Goal: Task Accomplishment & Management: Manage account settings

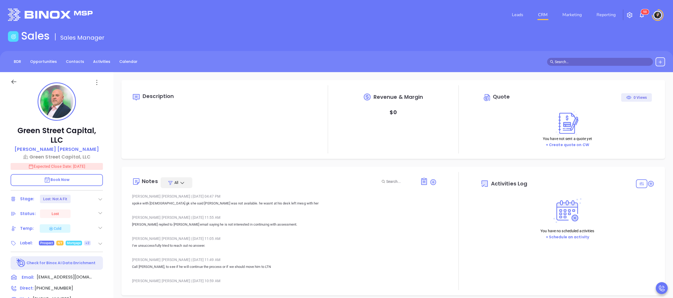
type input "[DATE]"
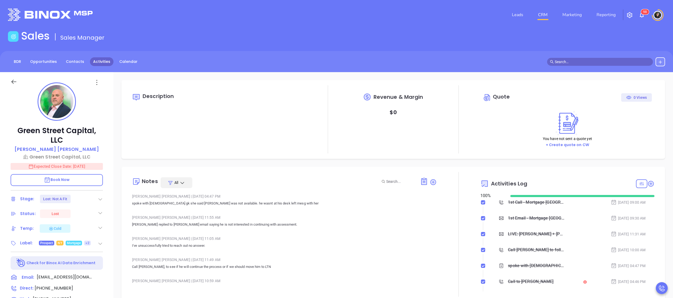
click at [103, 61] on link "Activities" at bounding box center [102, 61] width 24 height 9
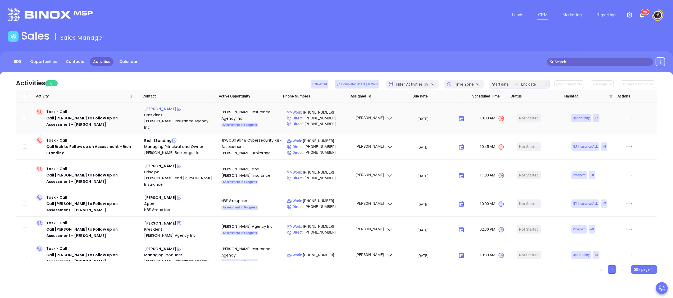
click at [155, 108] on div "Steve Straub" at bounding box center [160, 109] width 32 height 6
click at [153, 163] on div "Sean Coleman" at bounding box center [160, 166] width 32 height 6
click at [64, 137] on div "Task - Call Call Rich to Follow up on Assessment - Rich Standing" at bounding box center [93, 146] width 94 height 19
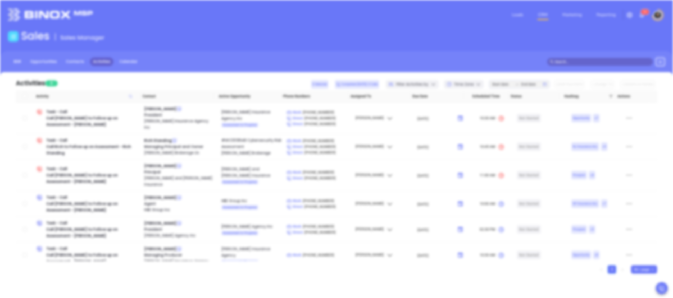
type input "10/10/2025"
type input "Call Rich to Follow up on Assessment - Rich Standing"
type input "Call"
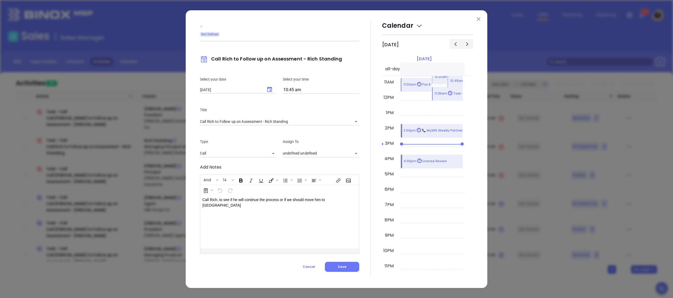
type input "[PERSON_NAME]"
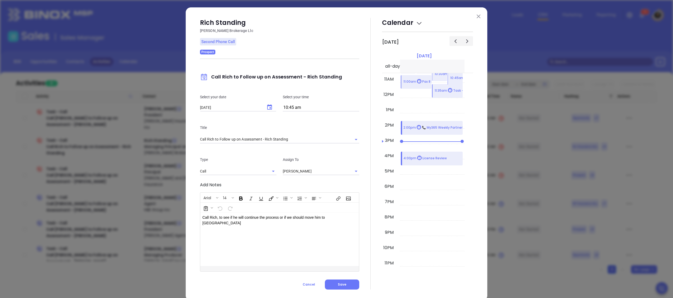
click at [478, 14] on div "Rich Standing Chadwick Brokerage Llc Second Phone Call Prospect Call Rich to Fo…" at bounding box center [336, 153] width 301 height 293
click at [476, 15] on img at bounding box center [478, 17] width 4 height 4
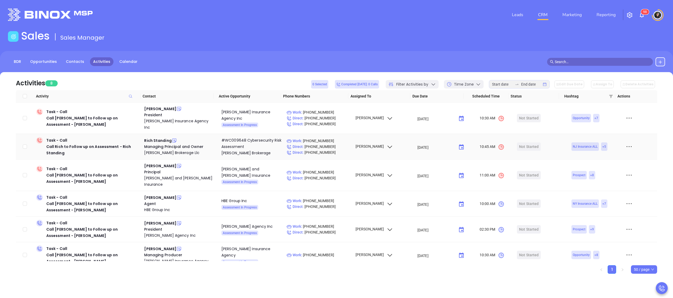
click at [161, 134] on td "Rich Standing Managing Principal and Owner Chadwick Brokerage Llc" at bounding box center [179, 147] width 74 height 26
click at [166, 137] on div "Rich Standing" at bounding box center [157, 140] width 27 height 6
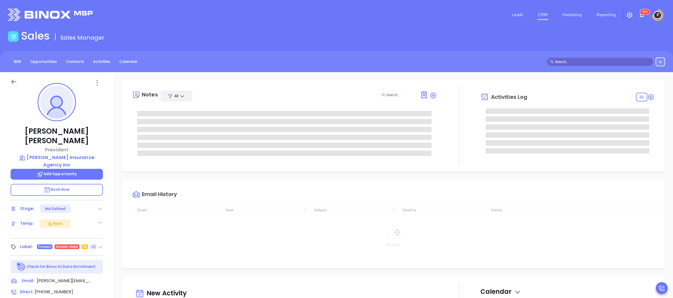
type input "[DATE]"
type input "[PERSON_NAME]"
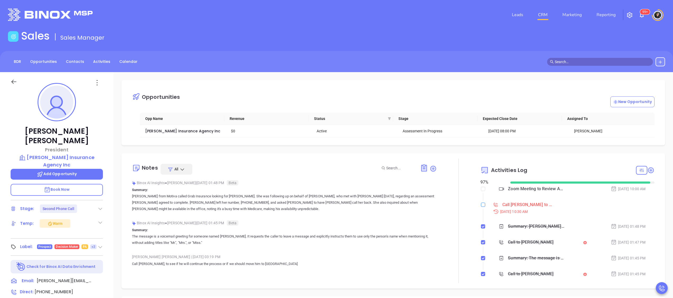
click at [481, 206] on input "checkbox" at bounding box center [483, 205] width 4 height 4
checkbox input "true"
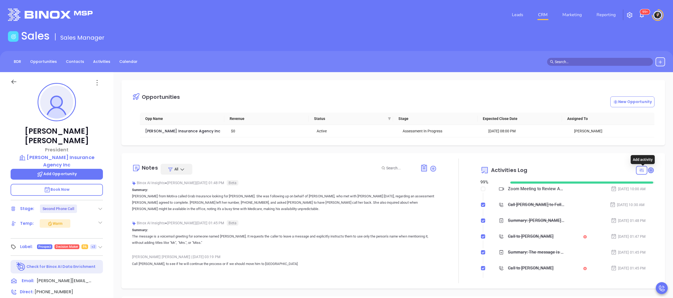
click at [648, 172] on icon at bounding box center [650, 170] width 5 height 5
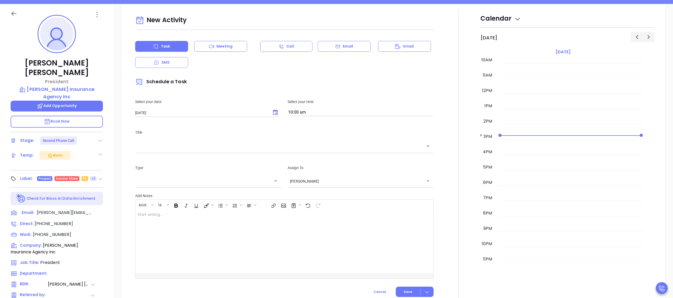
scroll to position [72, 0]
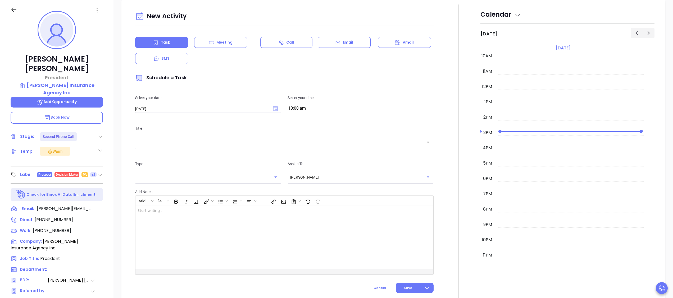
click at [273, 110] on icon "Choose date, selected date is Oct 11, 2025" at bounding box center [275, 108] width 5 height 5
click at [157, 163] on button "13" at bounding box center [156, 163] width 10 height 10
type input "[DATE]"
click at [230, 140] on input "text" at bounding box center [280, 142] width 286 height 6
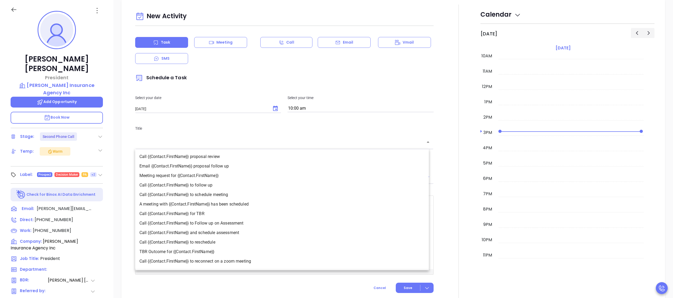
click at [235, 219] on li "Call {{Contact.FirstName}} to Follow up on Assessment" at bounding box center [281, 224] width 293 height 10
type input "Call Steve to Follow up on Assessment"
type input "Call"
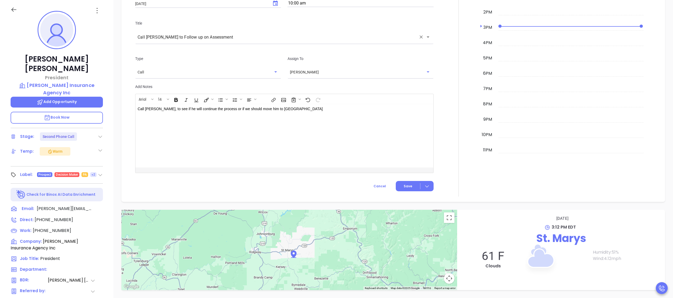
scroll to position [428, 0]
click at [401, 191] on button "Save" at bounding box center [414, 186] width 38 height 10
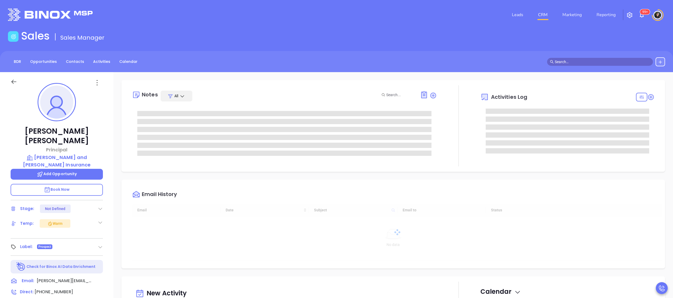
type input "[DATE]"
type input "[PERSON_NAME]"
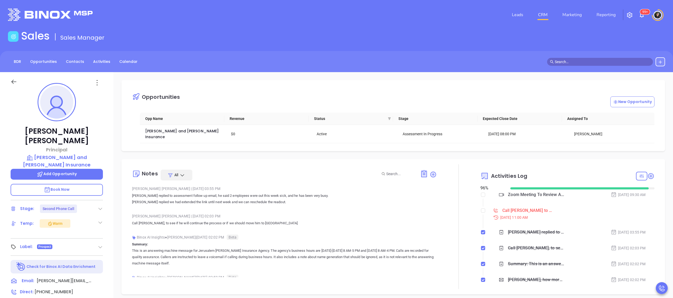
click at [514, 207] on div "Call Sean to Follow up on Assessment - Sean Coleman" at bounding box center [527, 211] width 50 height 8
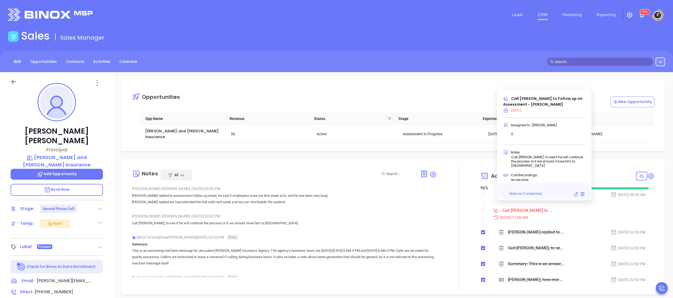
drag, startPoint x: 574, startPoint y: 192, endPoint x: 559, endPoint y: 196, distance: 16.0
click at [574, 193] on icon at bounding box center [575, 194] width 5 height 5
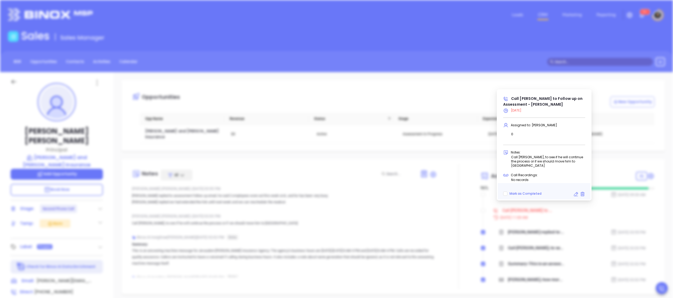
type input "10/10/2025"
type input "Call Sean to Follow up on Assessment - Sean Coleman"
type input "Call"
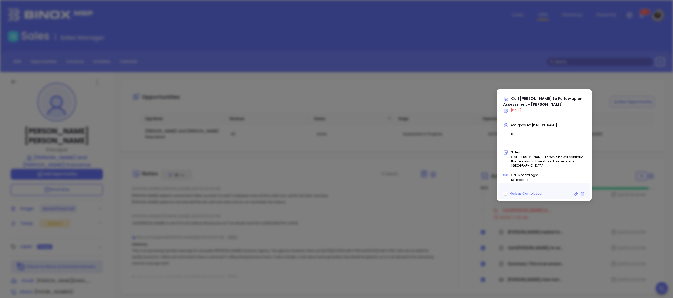
scroll to position [167, 0]
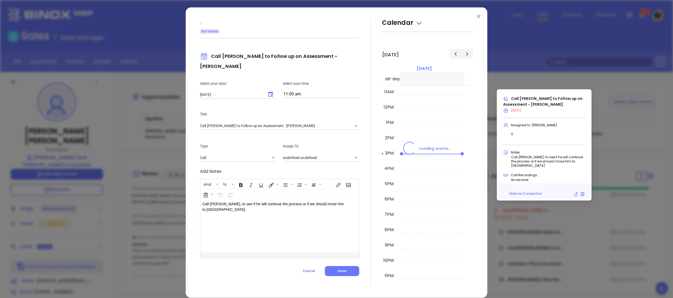
type input "[PERSON_NAME]"
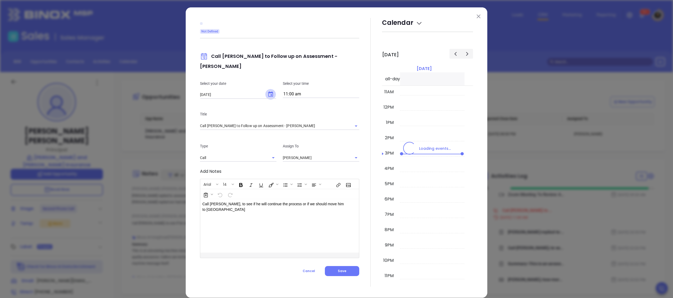
click at [263, 85] on div "Not Defined Call Sean to Follow up on Assessment - Sean Coleman Select your dat…" at bounding box center [279, 152] width 159 height 269
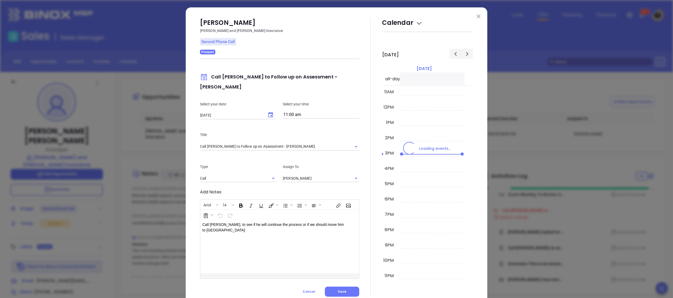
click at [271, 110] on button "Choose date, selected date is Oct 10, 2025" at bounding box center [270, 115] width 11 height 11
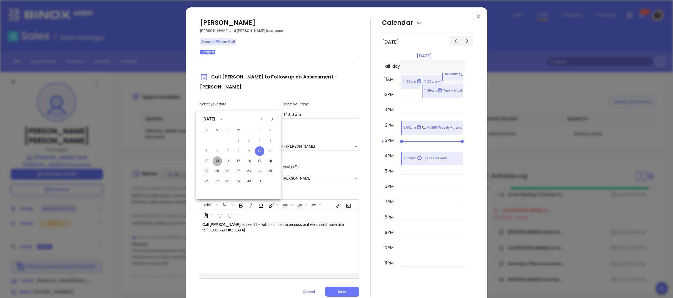
click at [218, 160] on button "13" at bounding box center [217, 161] width 10 height 10
click at [228, 160] on button "14" at bounding box center [228, 161] width 10 height 10
click at [219, 160] on button "13" at bounding box center [217, 161] width 10 height 10
type input "[DATE]"
click at [344, 293] on div "Sean Coleman Drushel and Kolakowski Insurance Second Phone Call Prospect Call S…" at bounding box center [336, 157] width 301 height 301
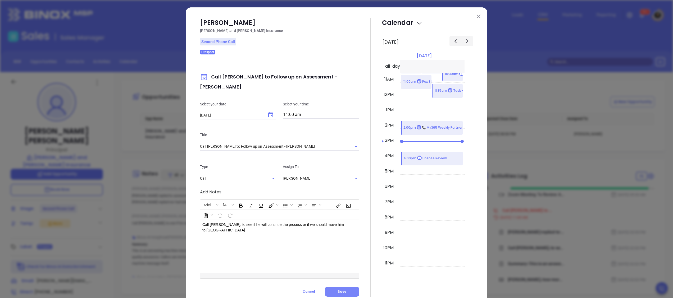
click at [346, 287] on button "Save" at bounding box center [342, 292] width 34 height 10
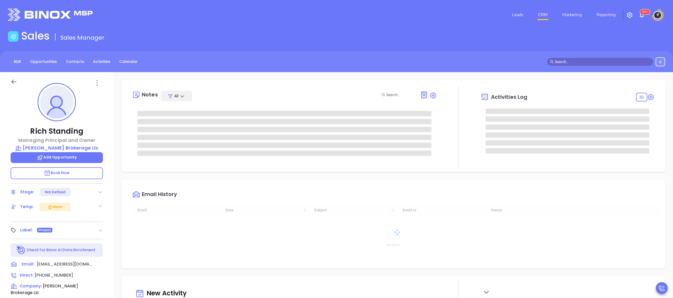
type input "[DATE]"
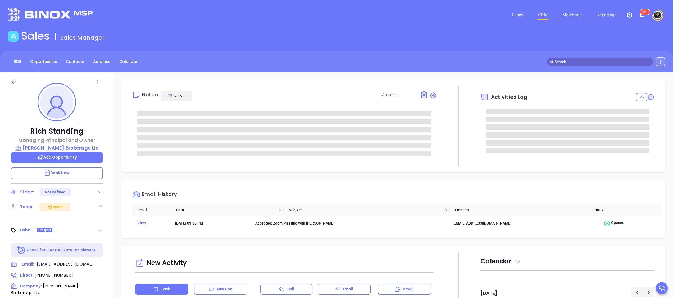
type input "[PERSON_NAME]"
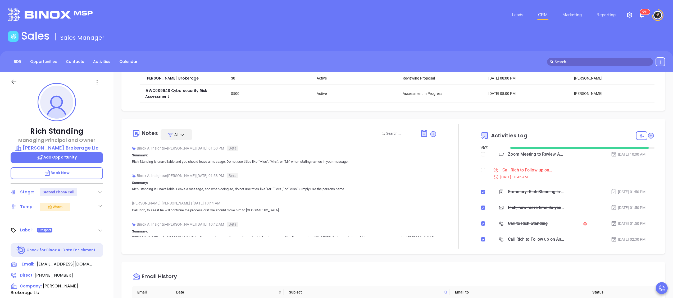
scroll to position [0, 0]
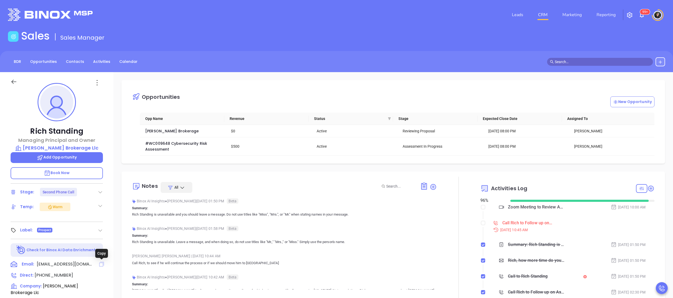
click at [100, 263] on icon at bounding box center [101, 264] width 5 height 5
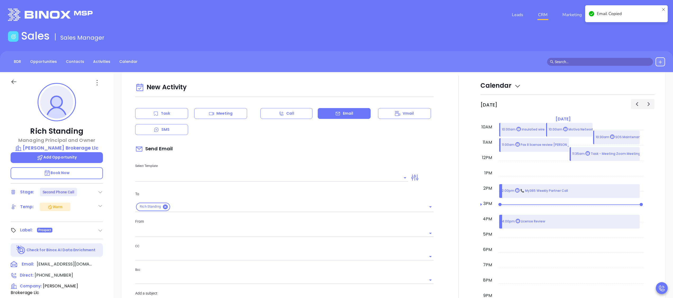
scroll to position [72, 0]
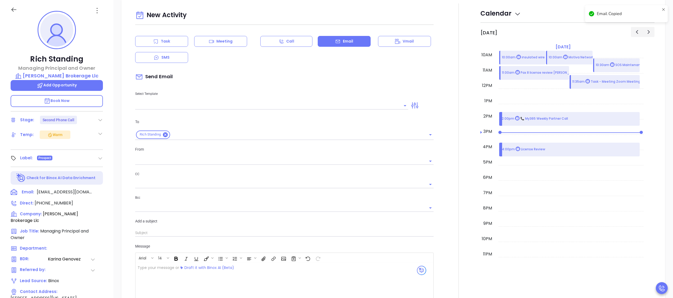
type input "[PERSON_NAME]"
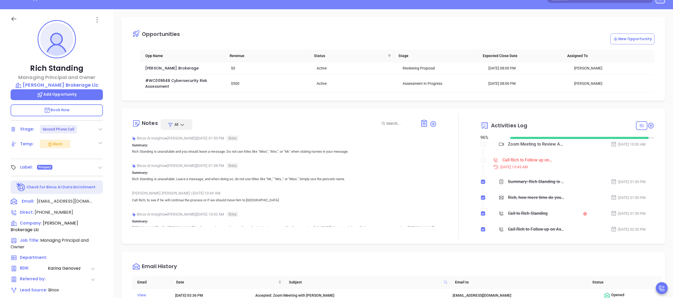
scroll to position [0, 0]
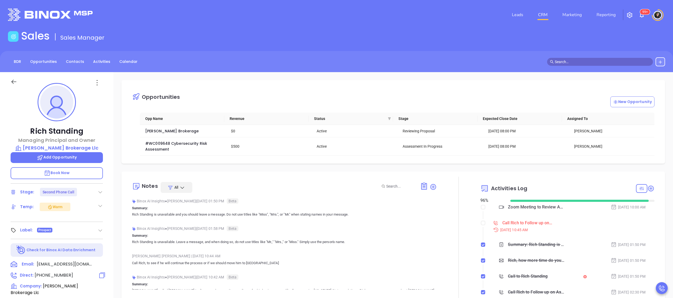
click at [64, 275] on span "(908) 766-6570" at bounding box center [54, 275] width 38 height 6
type input "(908) 766-6570"
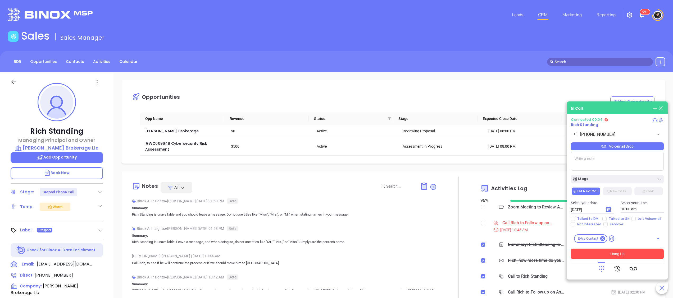
click at [638, 254] on button "Hang Up" at bounding box center [616, 254] width 93 height 11
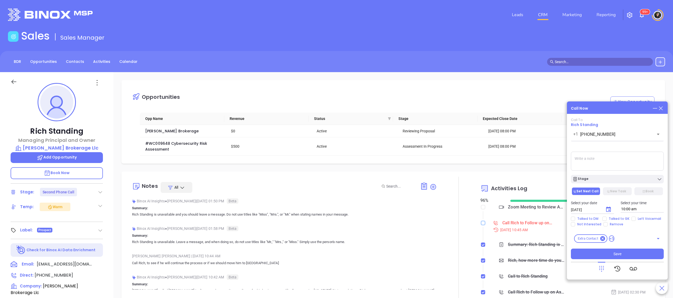
click at [481, 225] on input "checkbox" at bounding box center [483, 223] width 4 height 4
checkbox input "true"
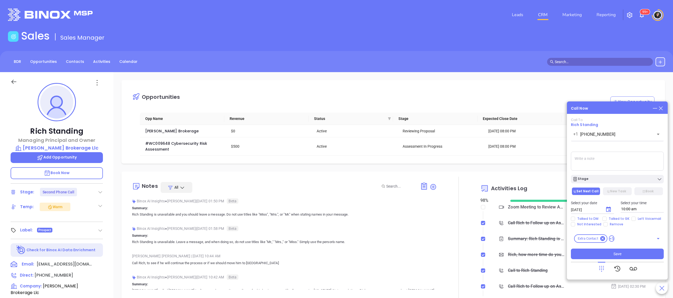
click at [514, 87] on div "Opportunities New Opportunity" at bounding box center [397, 96] width 530 height 22
click at [663, 108] on div "Call Now Call To Rich Standing +1 (908) 766-6570 ​ Voicemail Drop Stage Set Nex…" at bounding box center [617, 191] width 101 height 178
click at [661, 107] on icon at bounding box center [660, 108] width 6 height 6
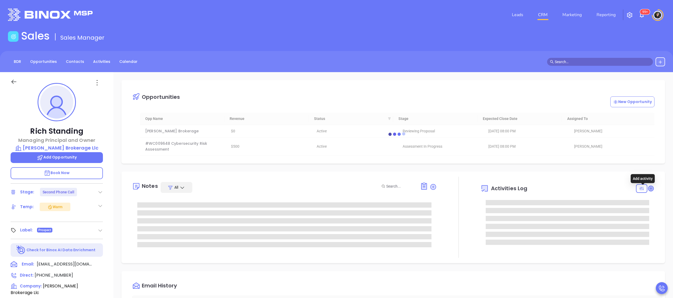
click at [648, 188] on icon at bounding box center [650, 188] width 5 height 5
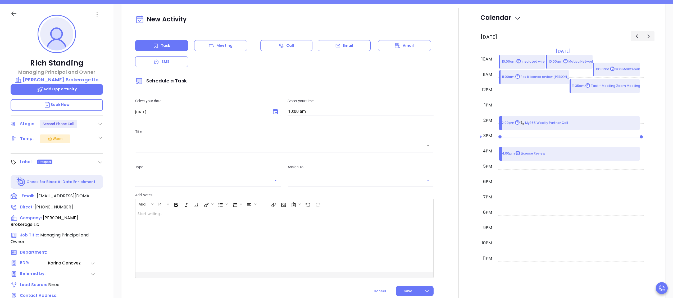
scroll to position [72, 0]
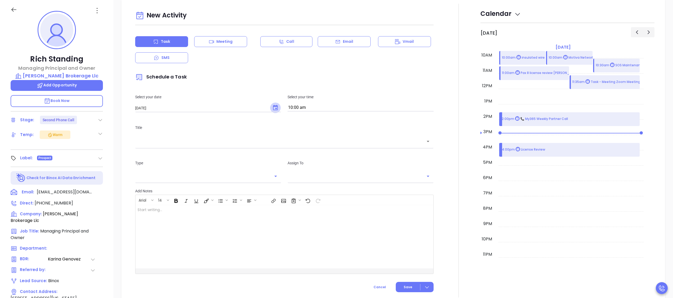
click at [272, 110] on icon "Choose date, selected date is Oct 11, 2025" at bounding box center [275, 108] width 6 height 6
type input "[PERSON_NAME]"
click at [155, 160] on button "13" at bounding box center [156, 163] width 10 height 10
type input "[DATE]"
click at [220, 150] on div "Title ​" at bounding box center [284, 135] width 305 height 35
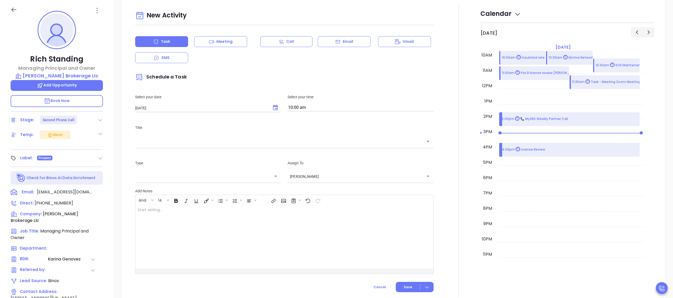
click at [222, 147] on div "​" at bounding box center [284, 141] width 298 height 11
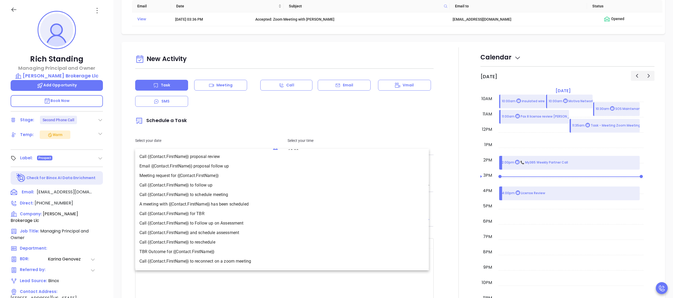
scroll to position [311, 0]
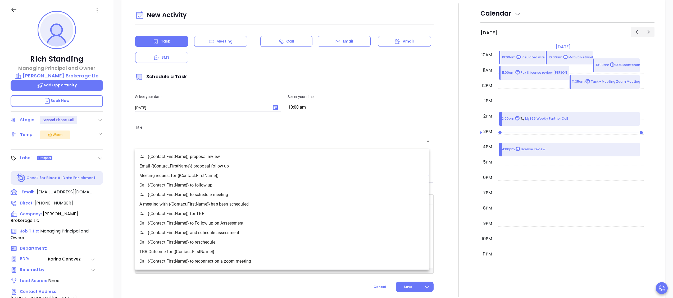
click at [232, 223] on li "Call {{Contact.FirstName}} to Follow up on Assessment" at bounding box center [281, 224] width 293 height 10
type input "Call Rich to Follow up on Assessment"
type input "Call"
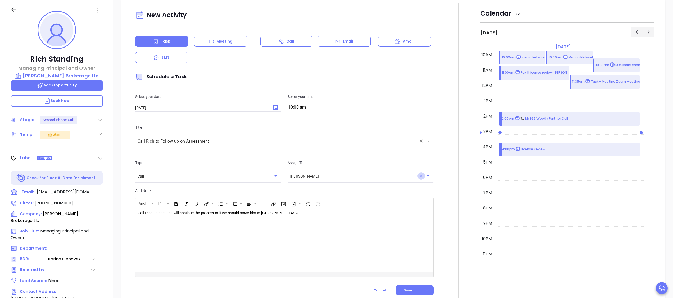
click at [419, 177] on icon "Clear" at bounding box center [420, 175] width 3 height 3
click at [425, 177] on icon "Open" at bounding box center [428, 176] width 6 height 6
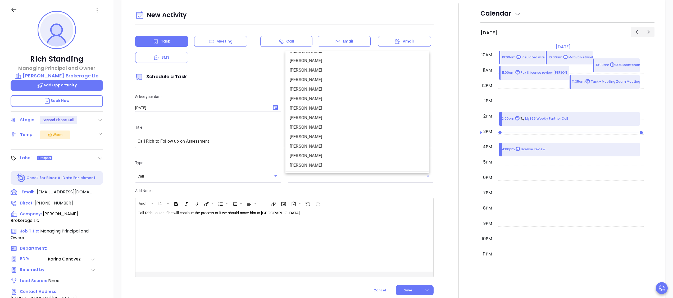
scroll to position [66, 0]
click at [310, 153] on li "Walter Contreras" at bounding box center [357, 155] width 144 height 10
type input "Walter Contreras"
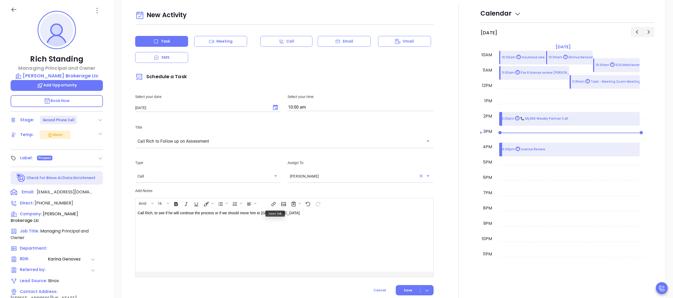
click at [275, 224] on div "Call Rich, to see if he will continue the process or if we should move him to L…" at bounding box center [273, 239] width 277 height 63
click at [298, 221] on div "Call Rich, to see if he will continue the process or if we should move him to L…" at bounding box center [273, 239] width 277 height 63
click at [395, 290] on button "Save" at bounding box center [414, 290] width 38 height 10
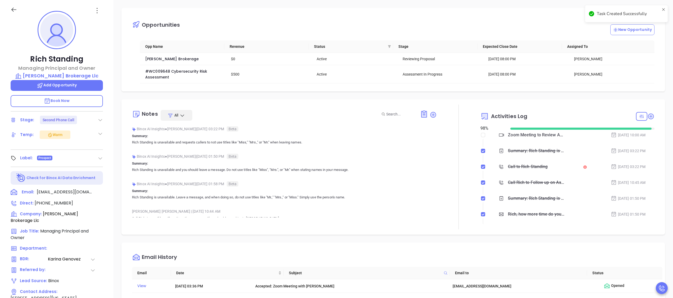
scroll to position [0, 0]
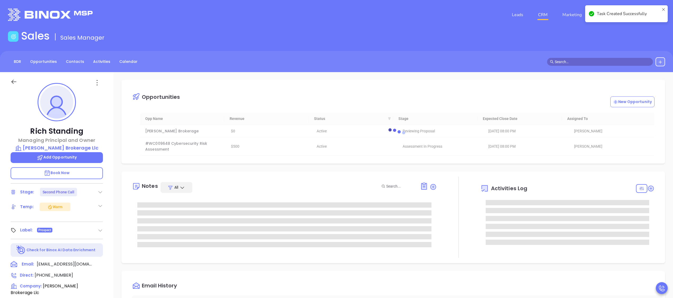
click at [538, 15] on link "CRM" at bounding box center [543, 15] width 14 height 11
